Goal: Transaction & Acquisition: Purchase product/service

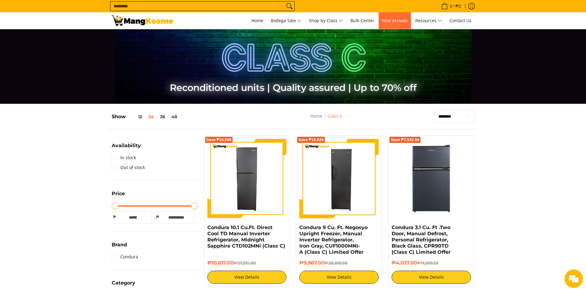
click at [399, 22] on span "New Arrivals" at bounding box center [395, 21] width 26 height 6
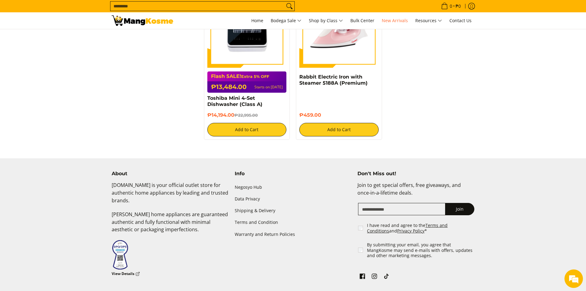
scroll to position [1077, 0]
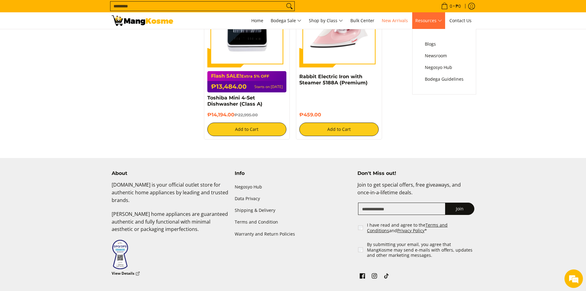
click at [424, 20] on span "Resources" at bounding box center [428, 21] width 27 height 8
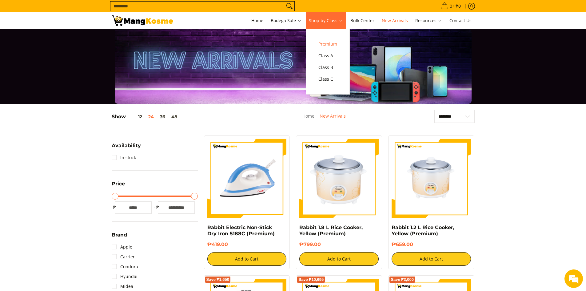
click at [335, 47] on span "Premium" at bounding box center [327, 44] width 19 height 8
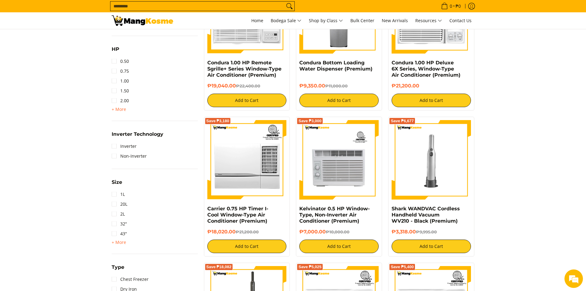
scroll to position [461, 0]
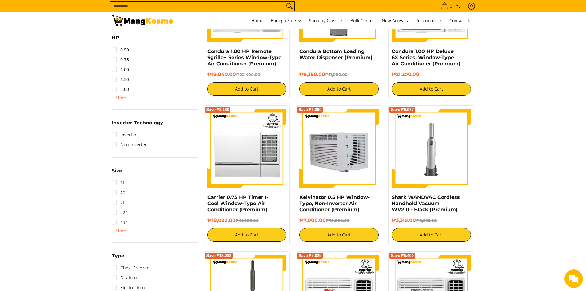
drag, startPoint x: 361, startPoint y: 136, endPoint x: 363, endPoint y: 130, distance: 5.7
click at [361, 135] on img at bounding box center [338, 148] width 79 height 79
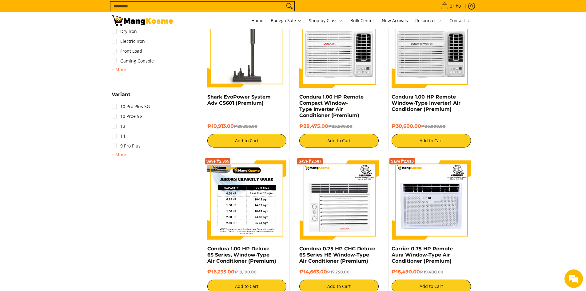
click at [252, 222] on img at bounding box center [246, 199] width 79 height 79
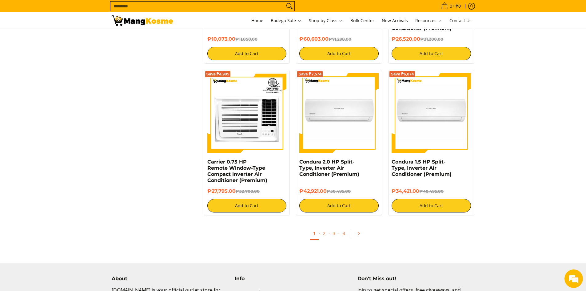
scroll to position [1046, 0]
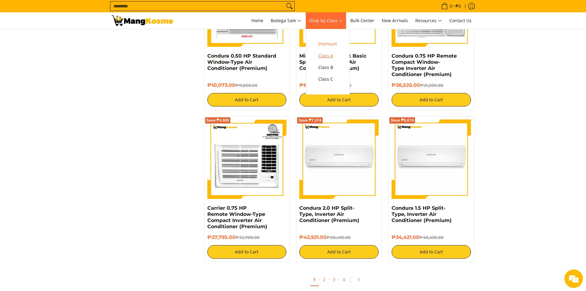
click at [331, 54] on span "Class A" at bounding box center [327, 56] width 19 height 8
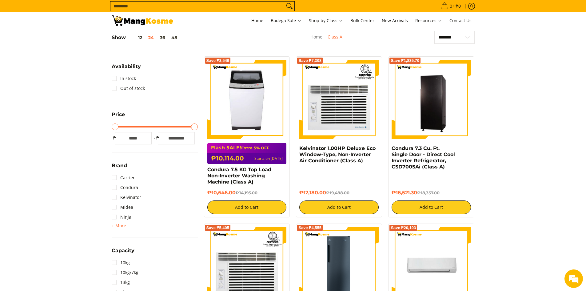
scroll to position [62, 0]
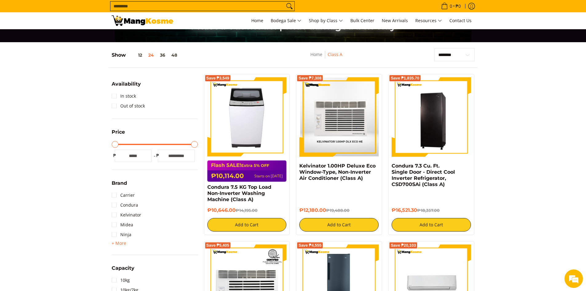
click at [325, 149] on img at bounding box center [338, 116] width 79 height 79
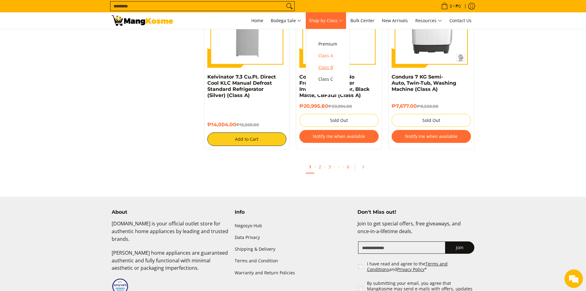
click at [326, 67] on span "Class B" at bounding box center [327, 68] width 19 height 8
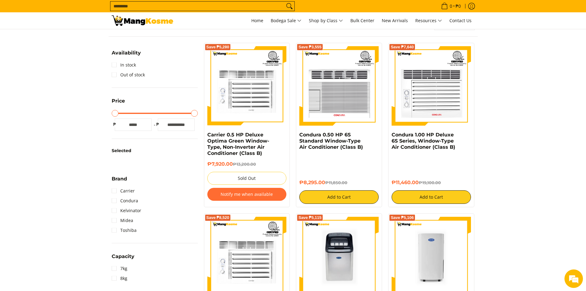
scroll to position [92, 0]
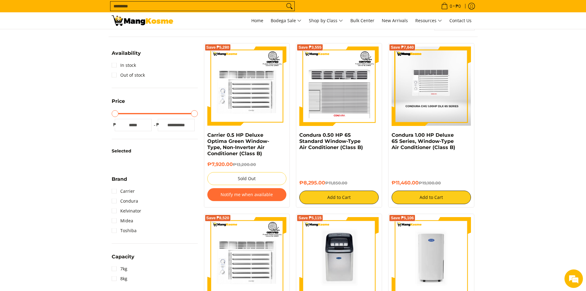
click at [440, 97] on img at bounding box center [431, 85] width 79 height 79
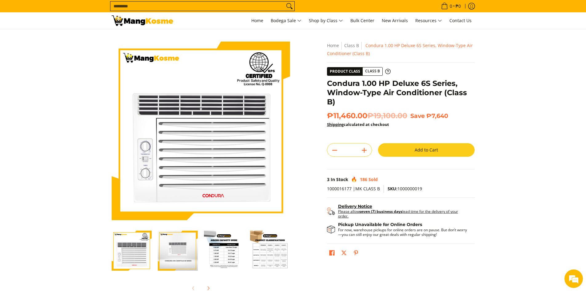
click at [359, 212] on p "Please allow seven (7) business days lead time for the delivery of your order." at bounding box center [403, 213] width 130 height 9
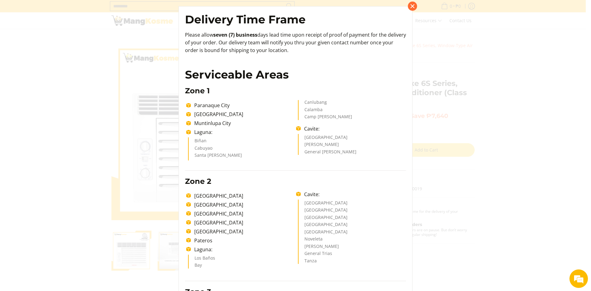
click at [413, 9] on button "Close pop up" at bounding box center [412, 6] width 9 height 9
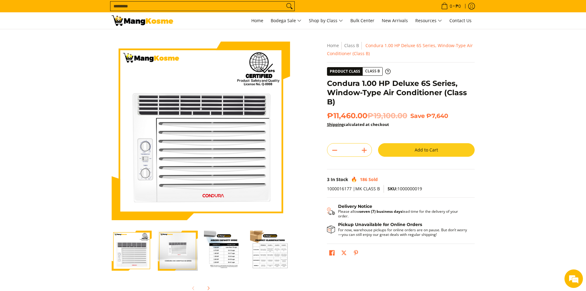
click at [419, 150] on button "Add to Cart" at bounding box center [426, 150] width 97 height 14
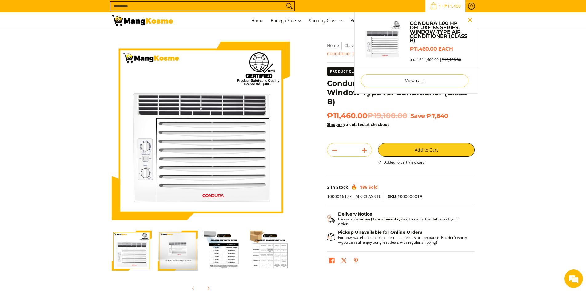
click at [470, 19] on button "Close pop up" at bounding box center [469, 19] width 9 height 9
click at [405, 58] on div "Sub Menu" at bounding box center [384, 41] width 46 height 46
click at [390, 46] on img "Sub Menu" at bounding box center [382, 39] width 43 height 43
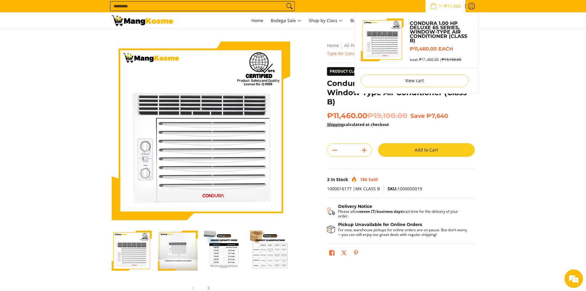
click at [438, 8] on span "1" at bounding box center [440, 6] width 4 height 4
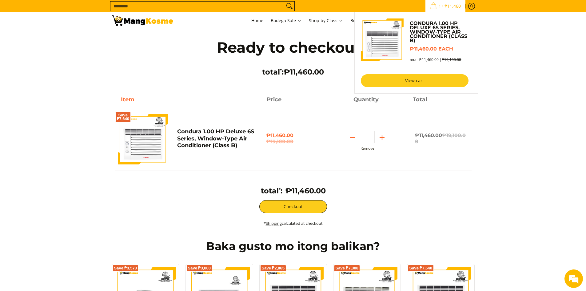
click at [413, 78] on link "View cart" at bounding box center [415, 80] width 108 height 13
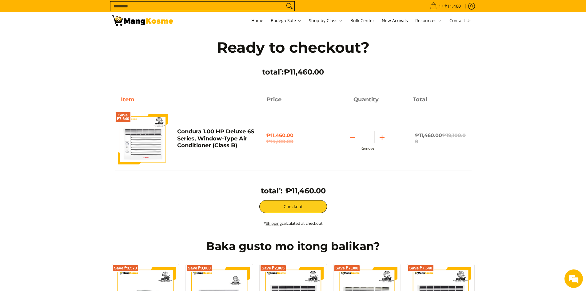
drag, startPoint x: 147, startPoint y: 121, endPoint x: 88, endPoint y: 167, distance: 74.3
click at [88, 168] on form "Ready to checkout? total * : ₱11,460.00 Item Price Quantity Total Save ₱7,640" at bounding box center [293, 131] width 586 height 204
click at [370, 147] on button "Remove" at bounding box center [368, 148] width 14 height 4
type input "*"
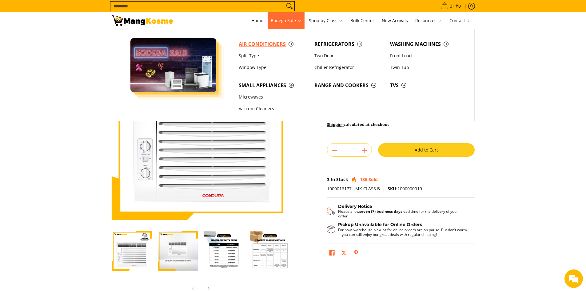
click at [263, 45] on span "Air Conditioners" at bounding box center [274, 44] width 70 height 8
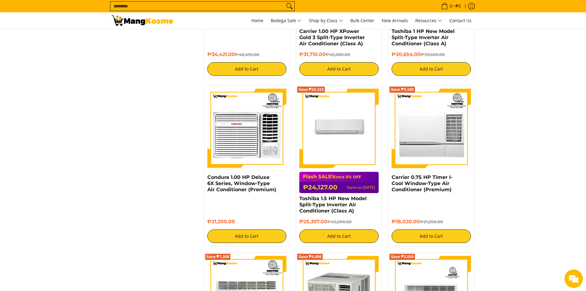
scroll to position [708, 0]
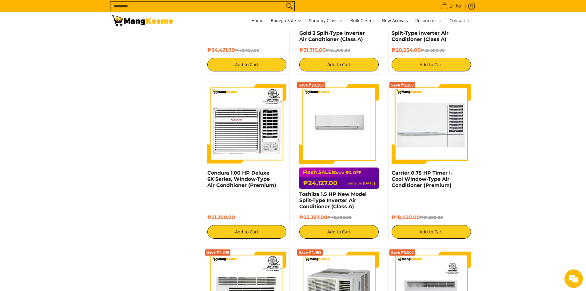
click at [457, 137] on img at bounding box center [431, 123] width 79 height 79
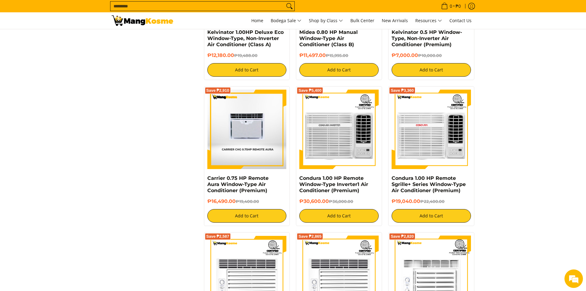
scroll to position [1015, 0]
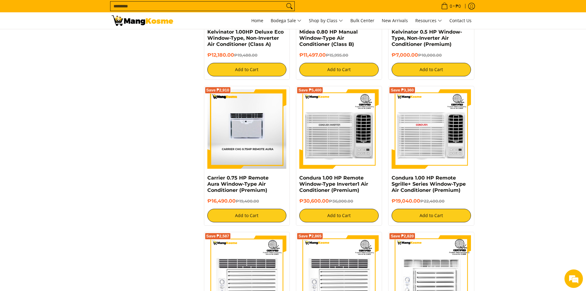
click at [255, 166] on img at bounding box center [246, 128] width 79 height 79
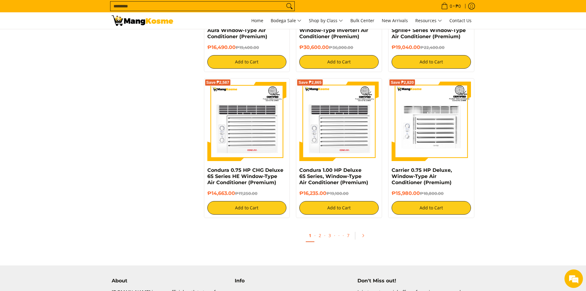
scroll to position [1231, 0]
